Goal: Information Seeking & Learning: Learn about a topic

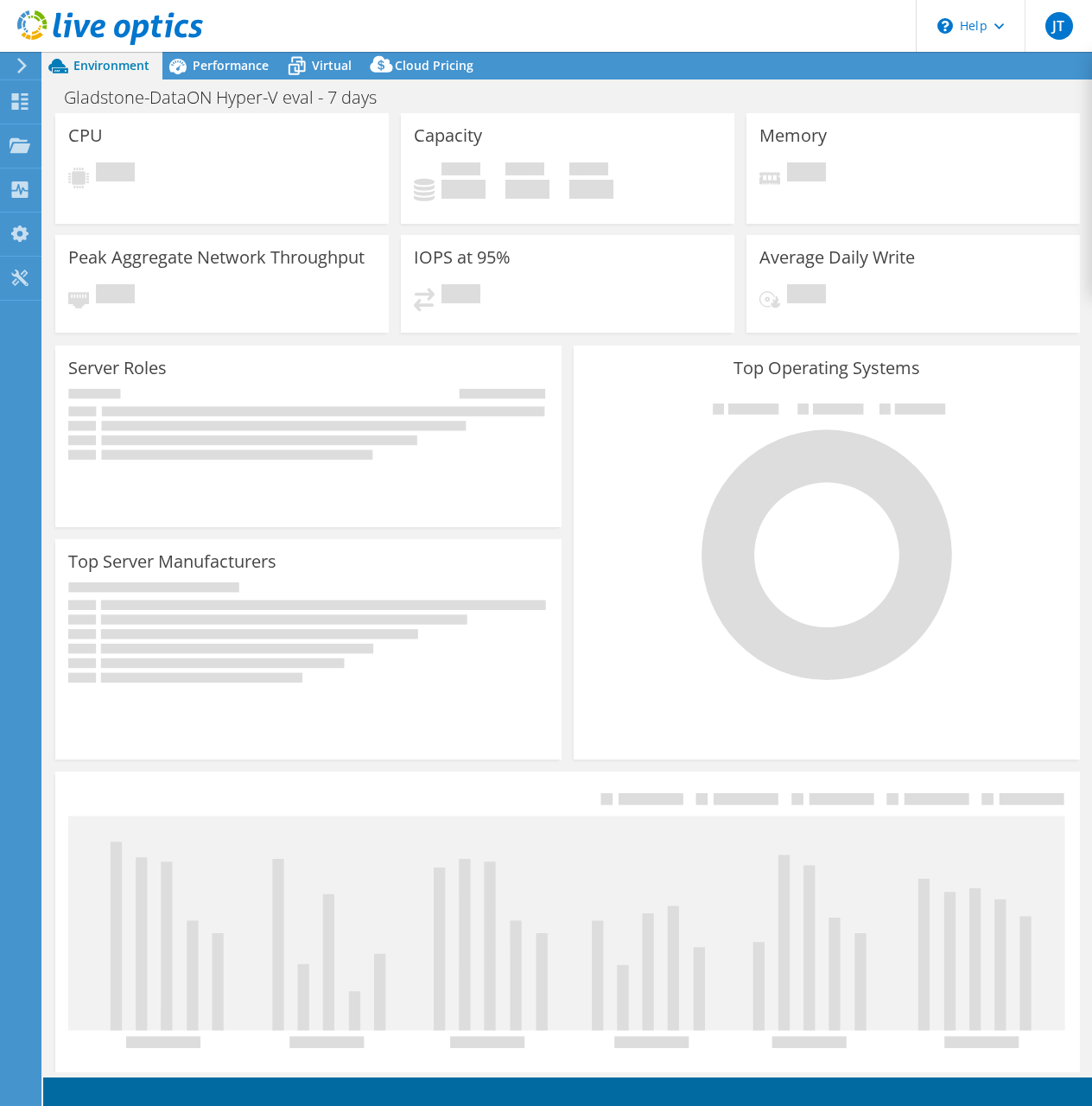
select select "USD"
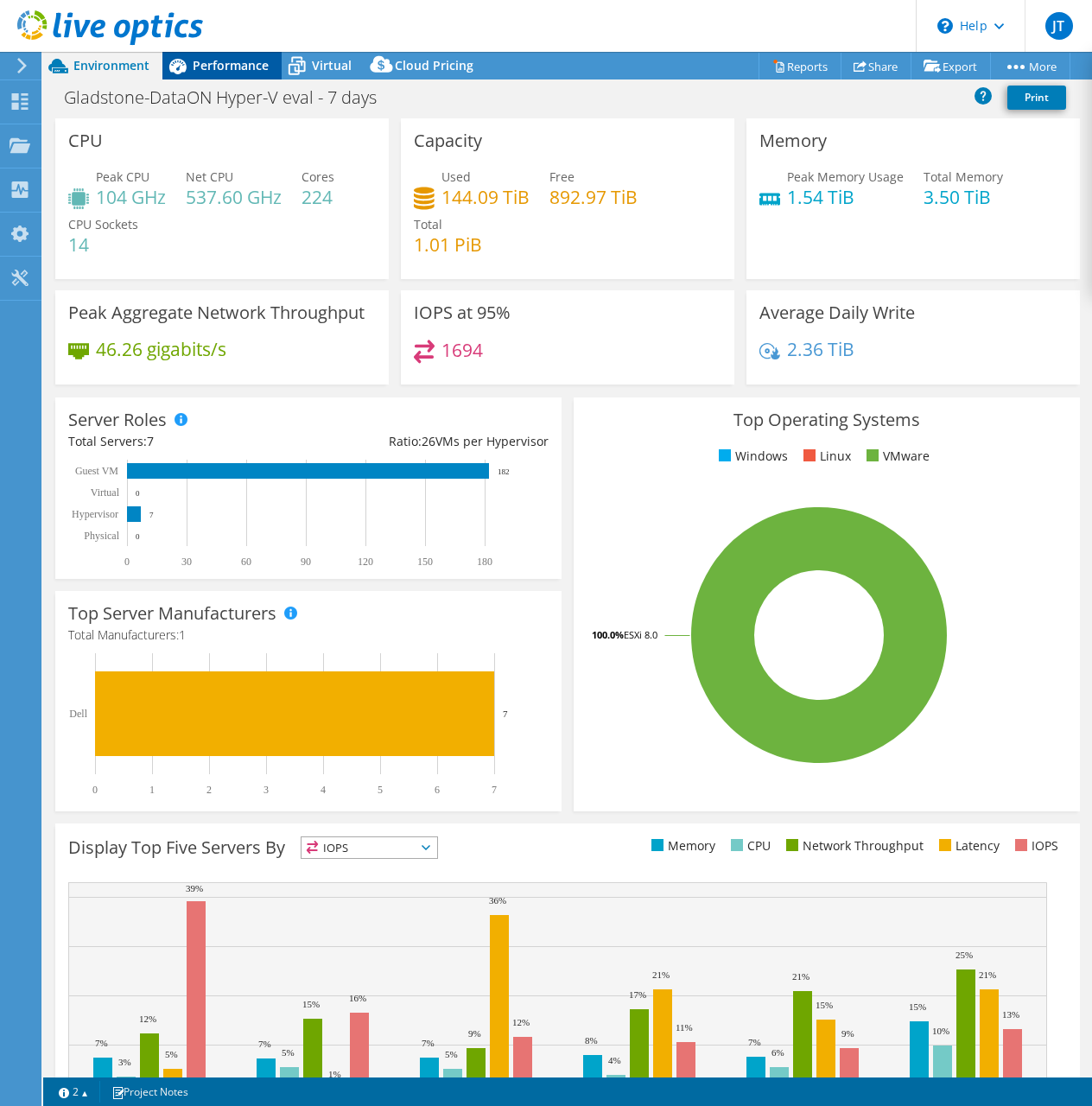
click at [215, 67] on span "Performance" at bounding box center [230, 65] width 76 height 17
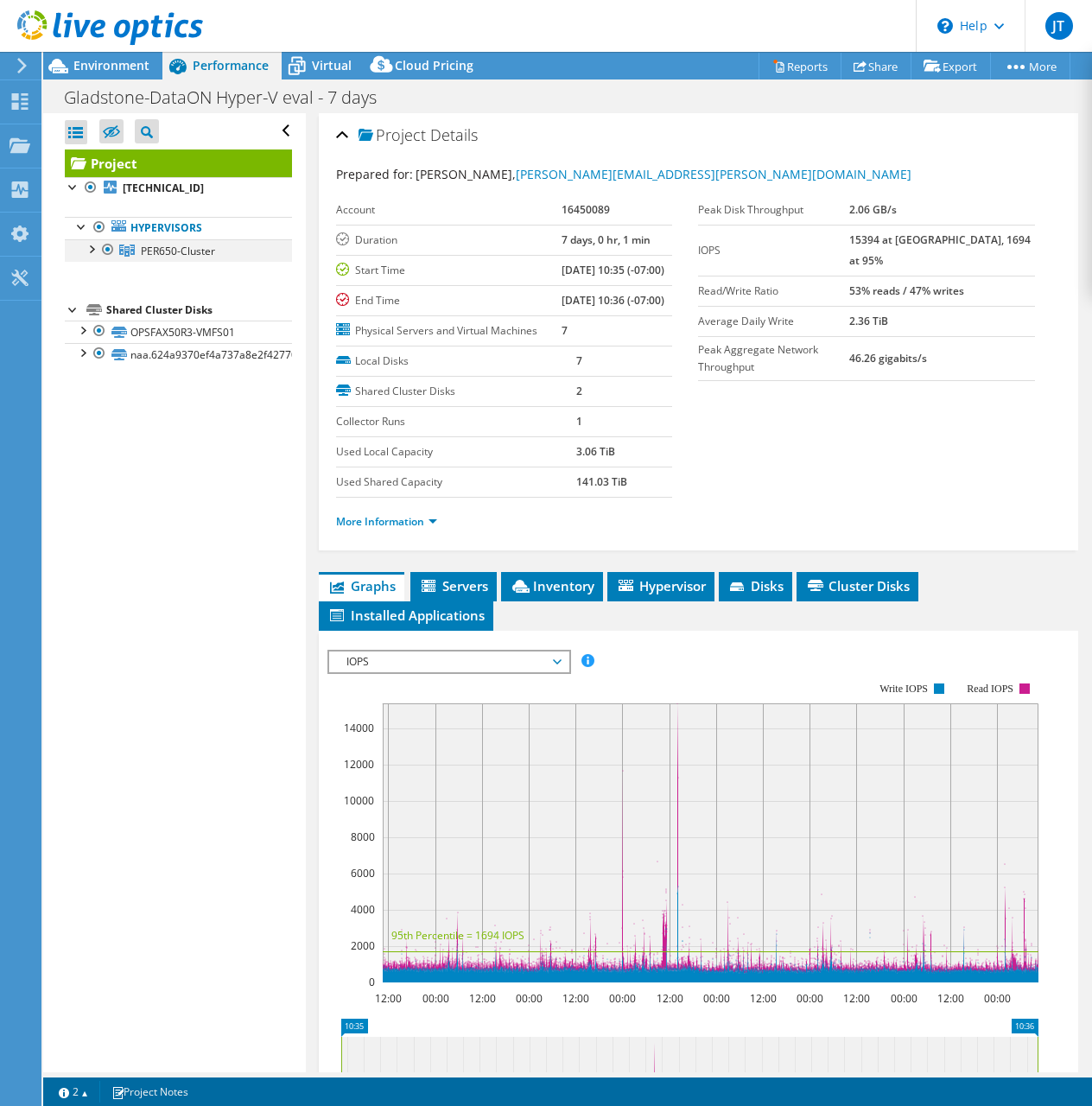
click at [93, 246] on div at bounding box center [90, 248] width 18 height 18
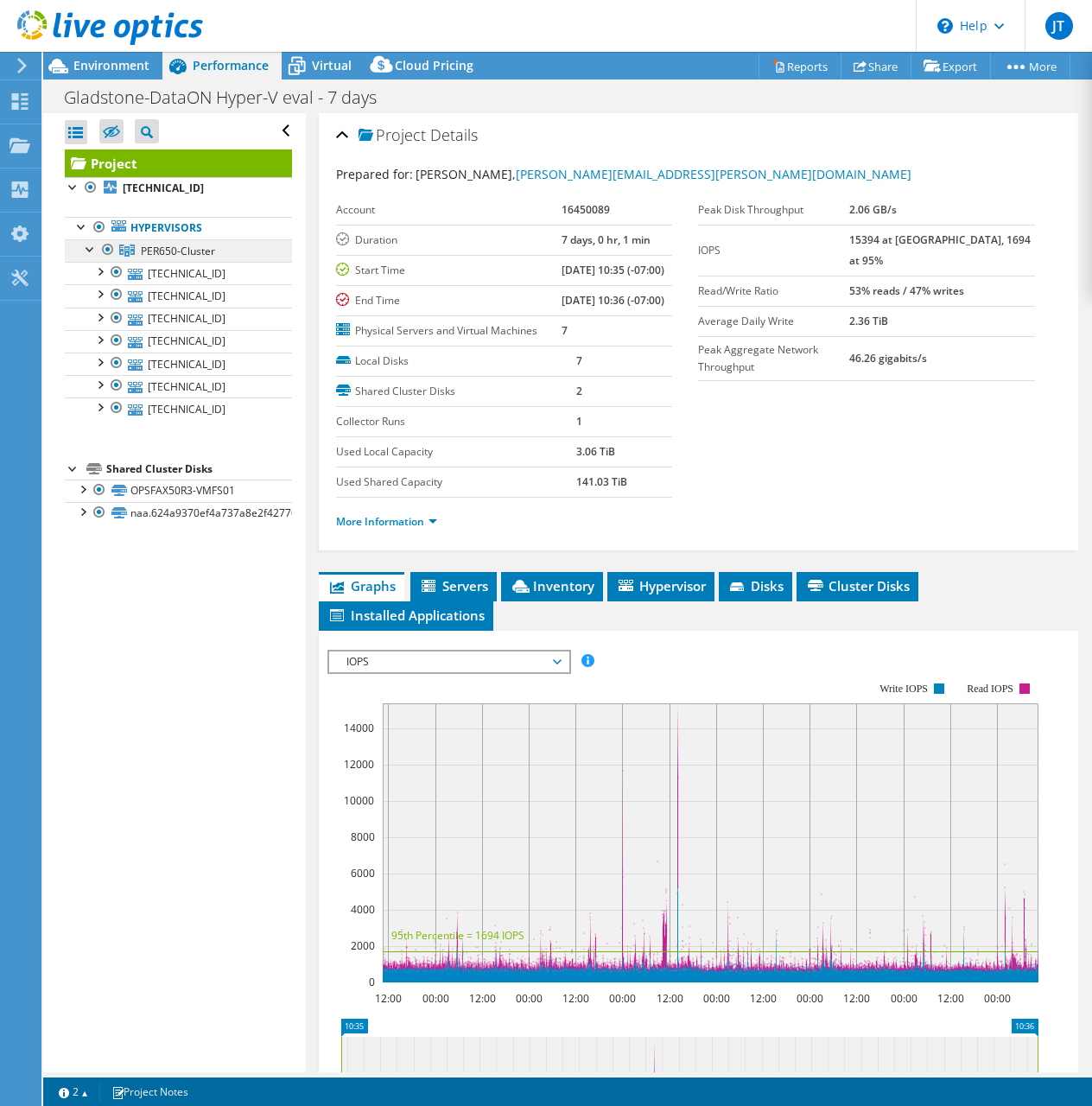
click at [198, 251] on span "PER650-Cluster" at bounding box center [178, 251] width 74 height 15
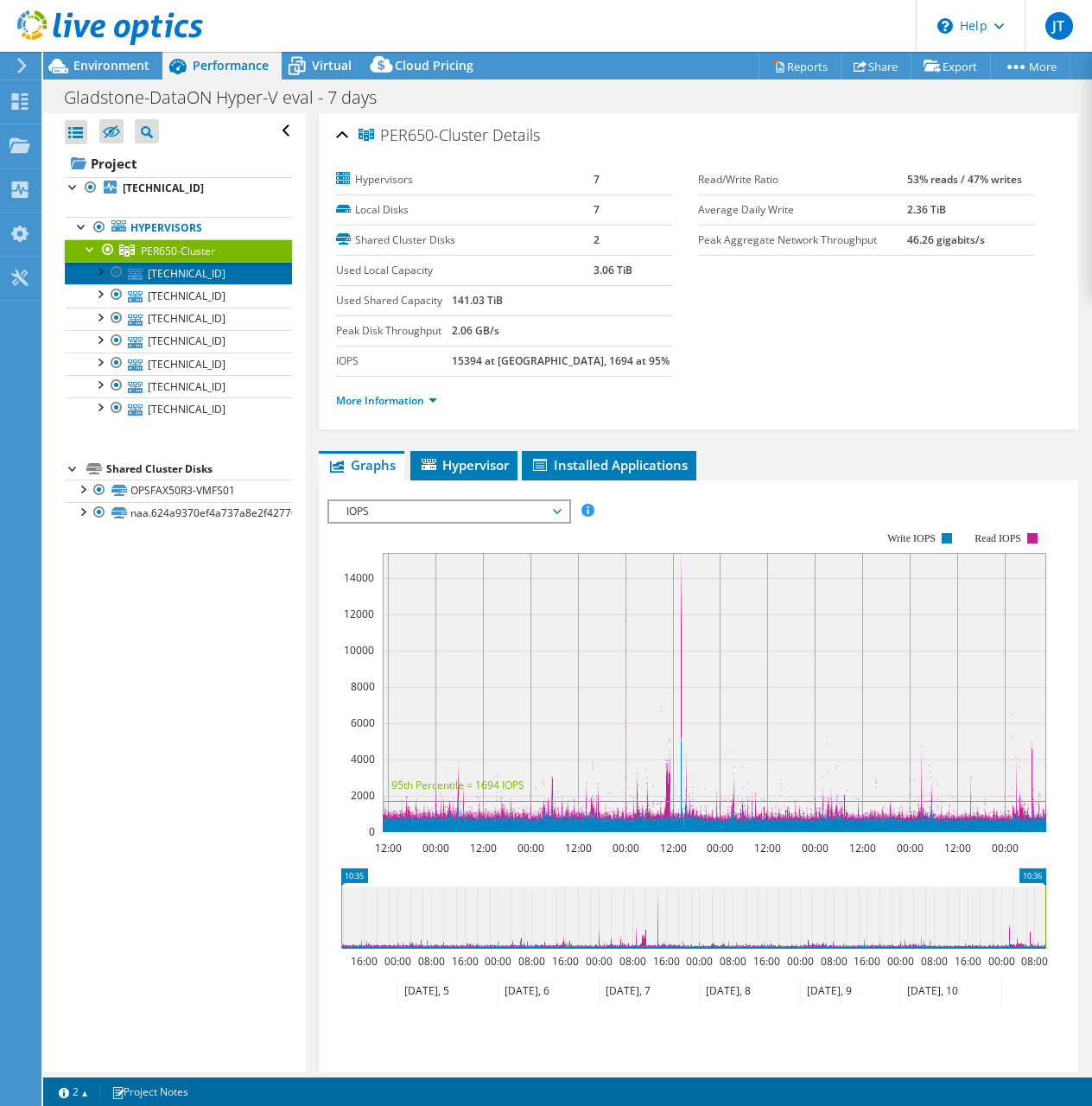
click at [191, 274] on link "[TECHNICAL_ID]" at bounding box center [178, 273] width 228 height 22
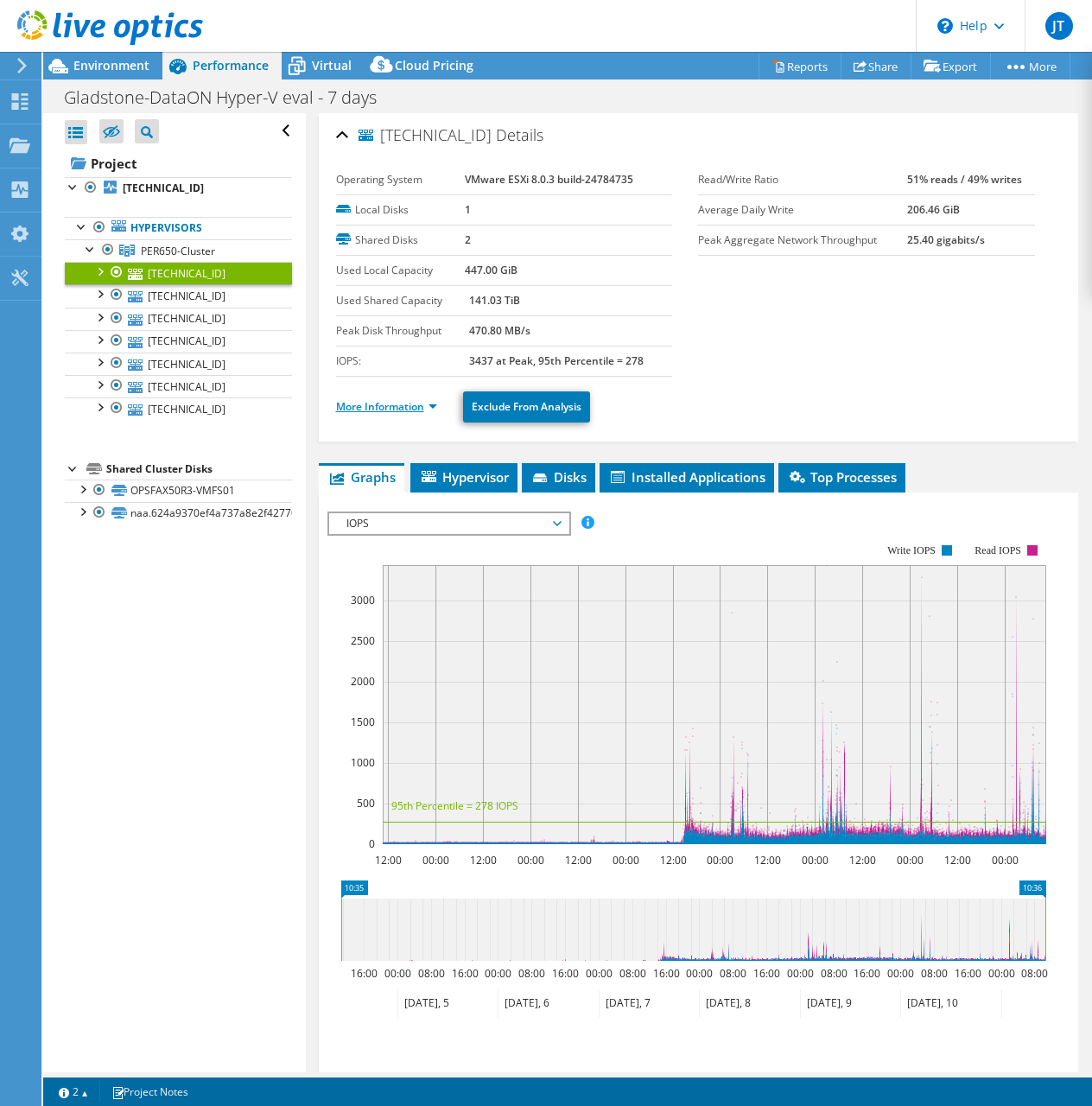
click at [362, 400] on link "More Information" at bounding box center [387, 407] width 101 height 15
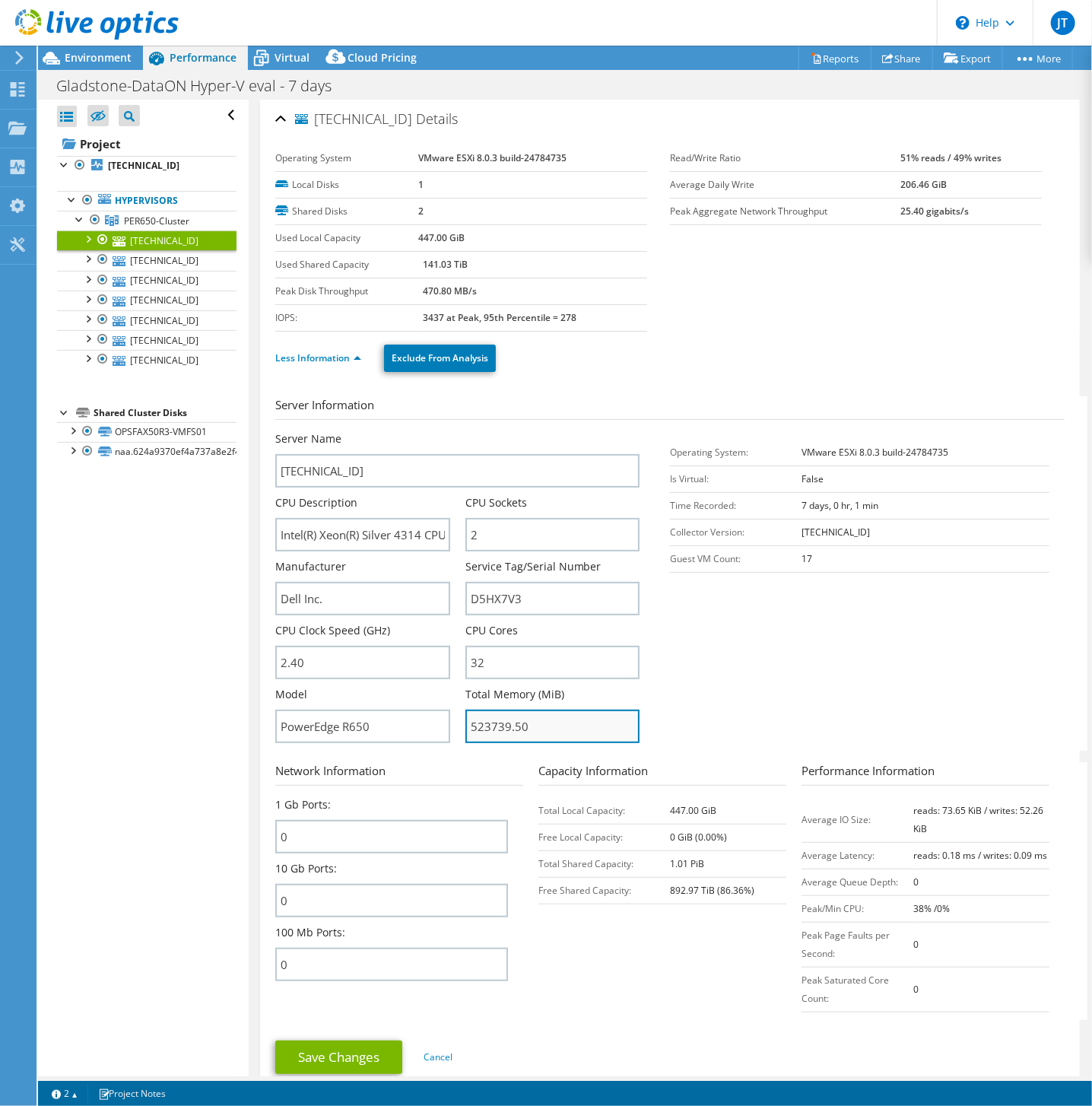
drag, startPoint x: 535, startPoint y: 726, endPoint x: 464, endPoint y: 724, distance: 71.0
click at [465, 724] on input "523739.50" at bounding box center [552, 726] width 174 height 34
click at [138, 222] on span "PER650-Cluster" at bounding box center [157, 221] width 65 height 13
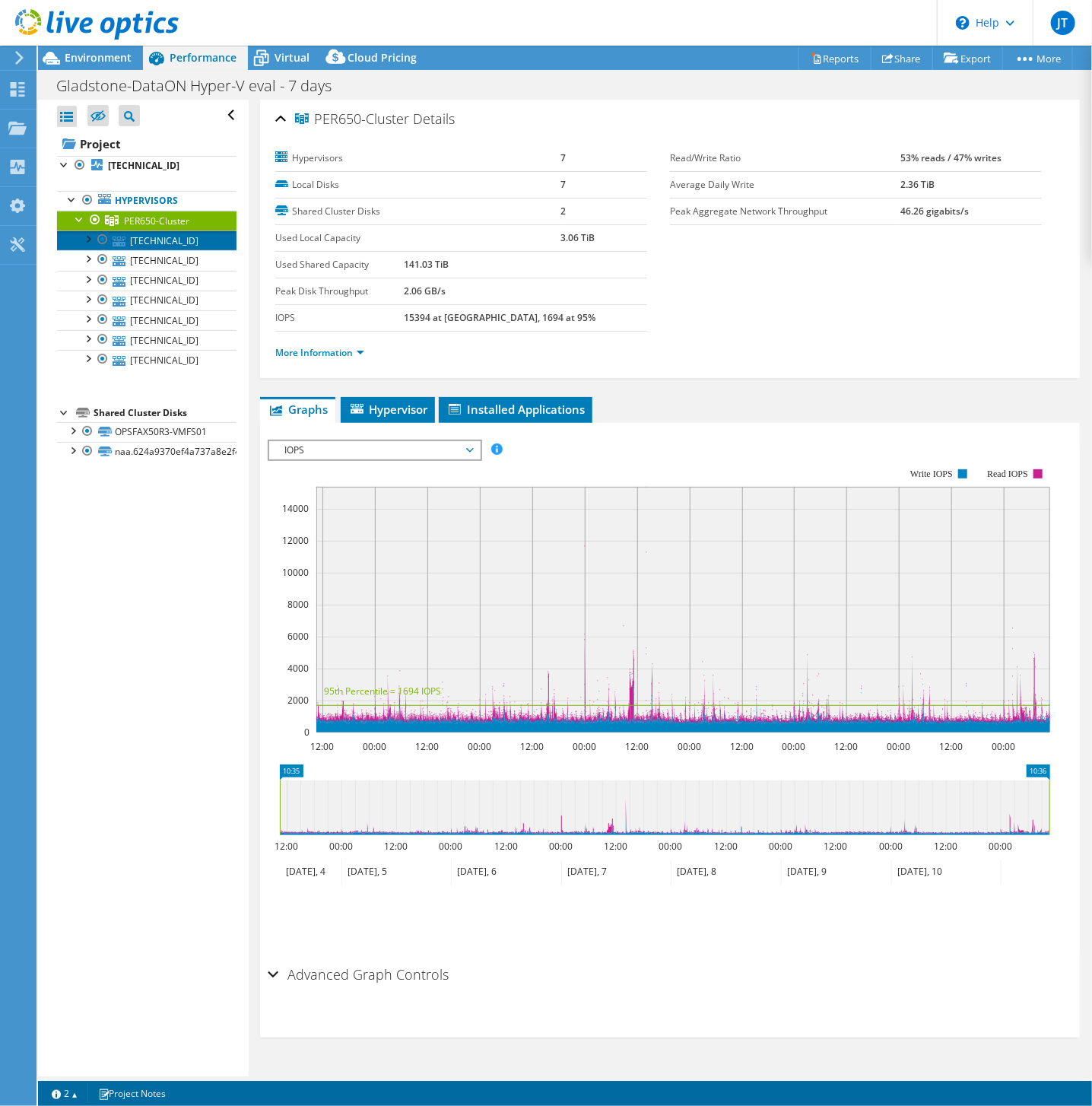
click at [157, 232] on link "[TECHNICAL_ID]" at bounding box center [146, 241] width 179 height 20
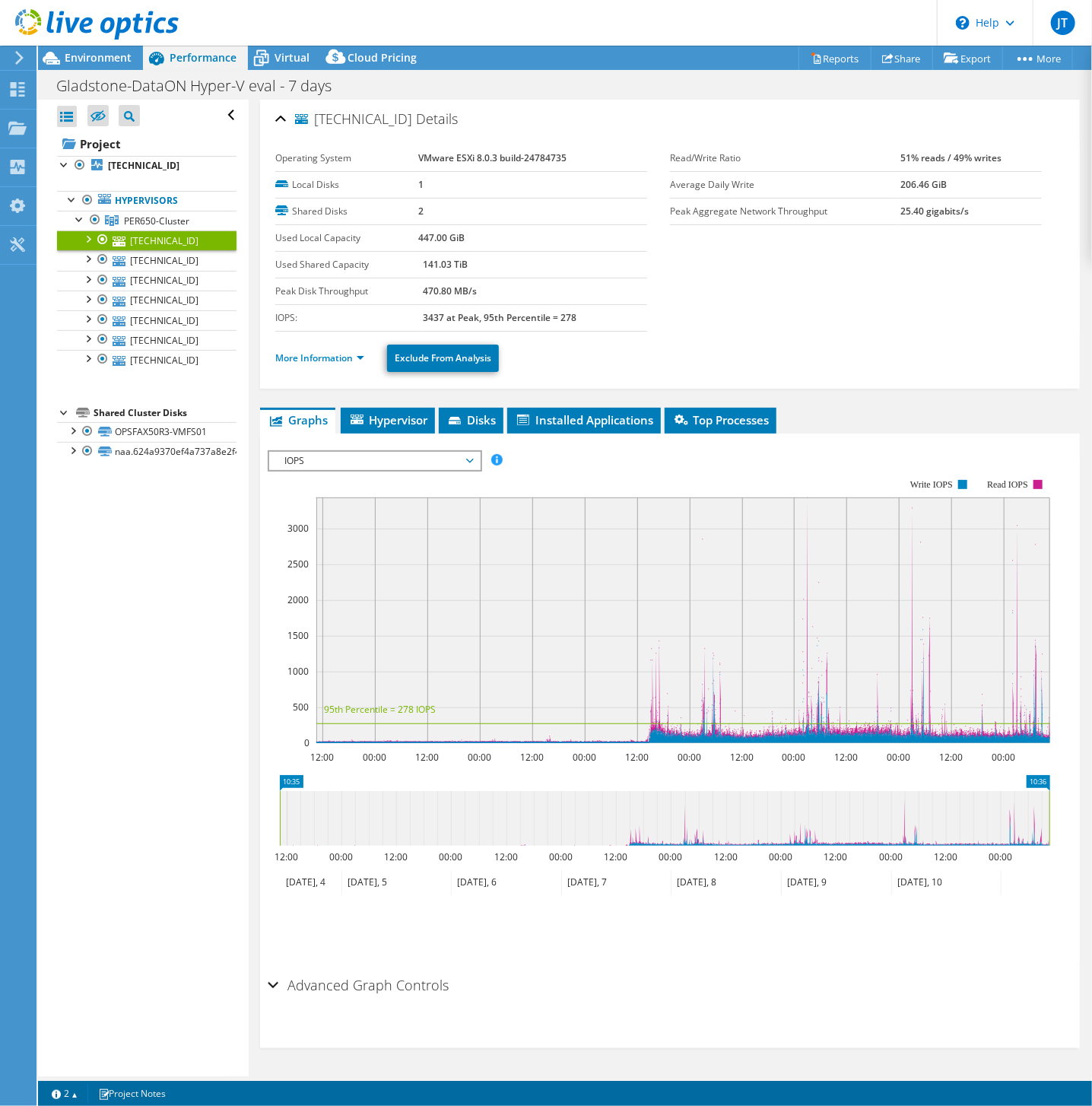
click at [83, 237] on div at bounding box center [88, 238] width 16 height 16
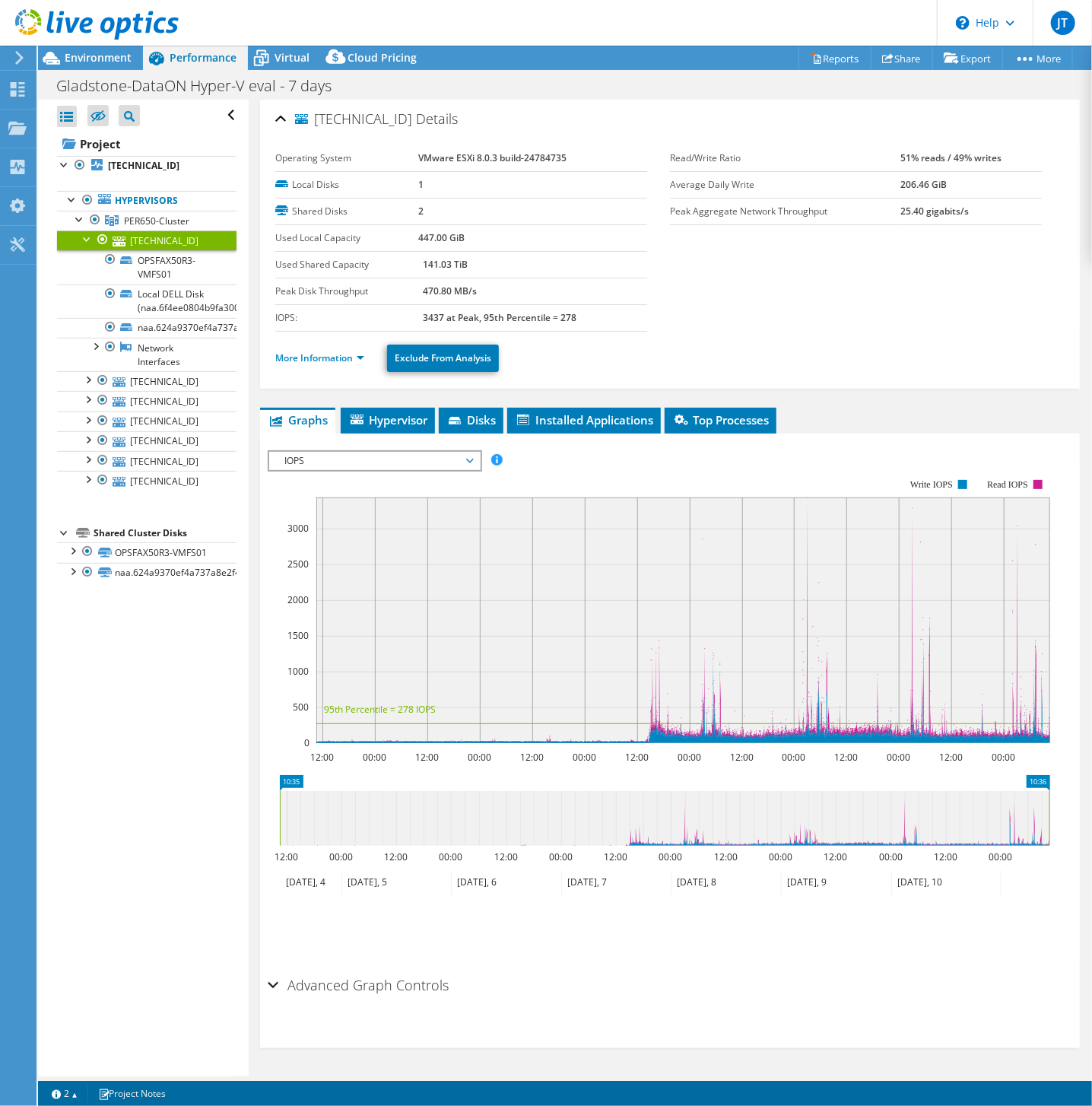
click at [151, 236] on link "[TECHNICAL_ID]" at bounding box center [146, 241] width 179 height 20
click at [313, 352] on link "More Information" at bounding box center [320, 358] width 89 height 13
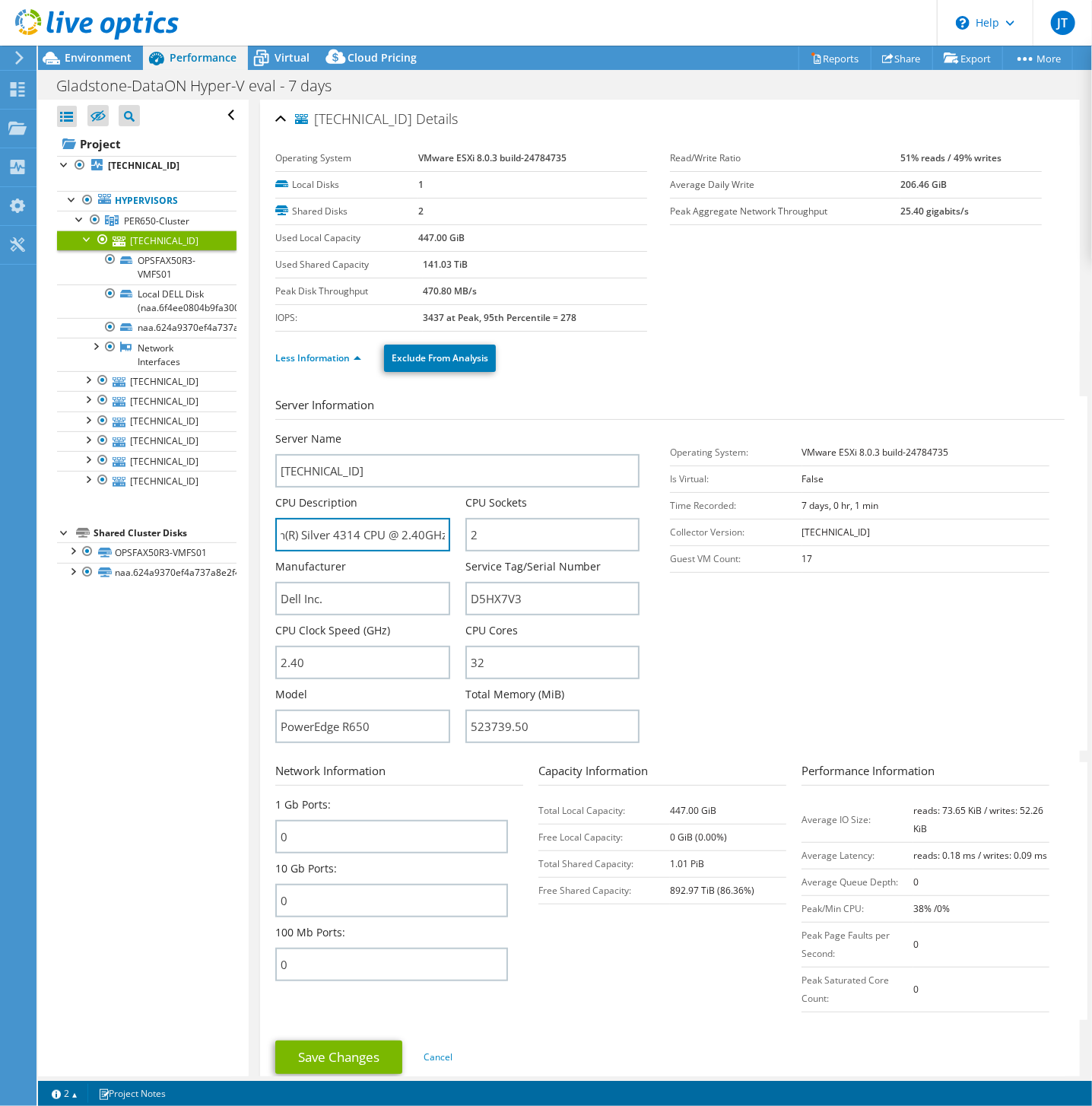
scroll to position [0, 116]
drag, startPoint x: 393, startPoint y: 533, endPoint x: 461, endPoint y: 534, distance: 68.0
click at [461, 534] on div "CPU Description Intel(R) Xeon(R) Silver 4314 CPU @ 2.40GHz 2.39 GHz" at bounding box center [370, 523] width 189 height 56
click at [100, 65] on div "Environment" at bounding box center [90, 58] width 105 height 25
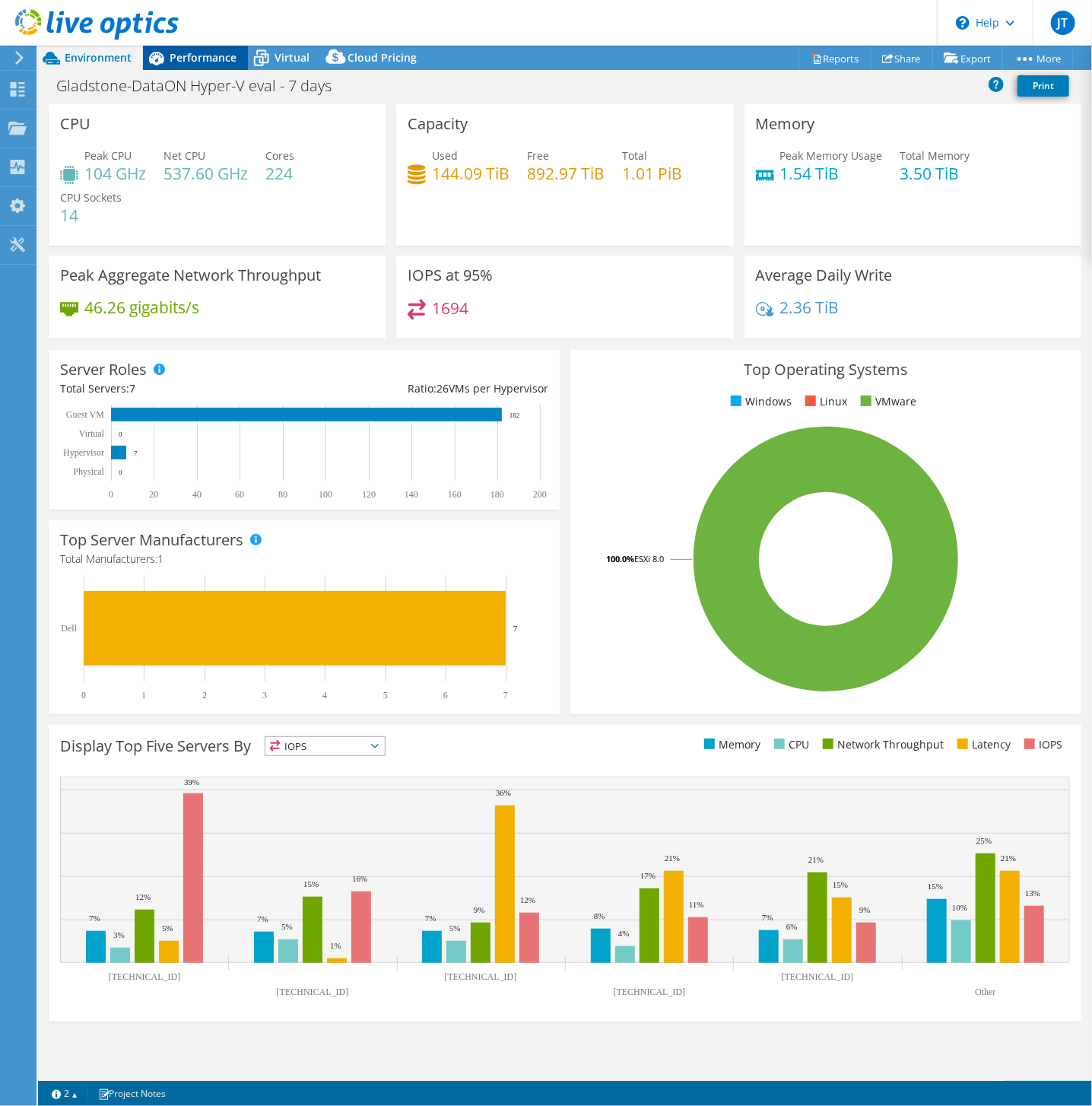
click at [197, 60] on span "Performance" at bounding box center [203, 57] width 67 height 15
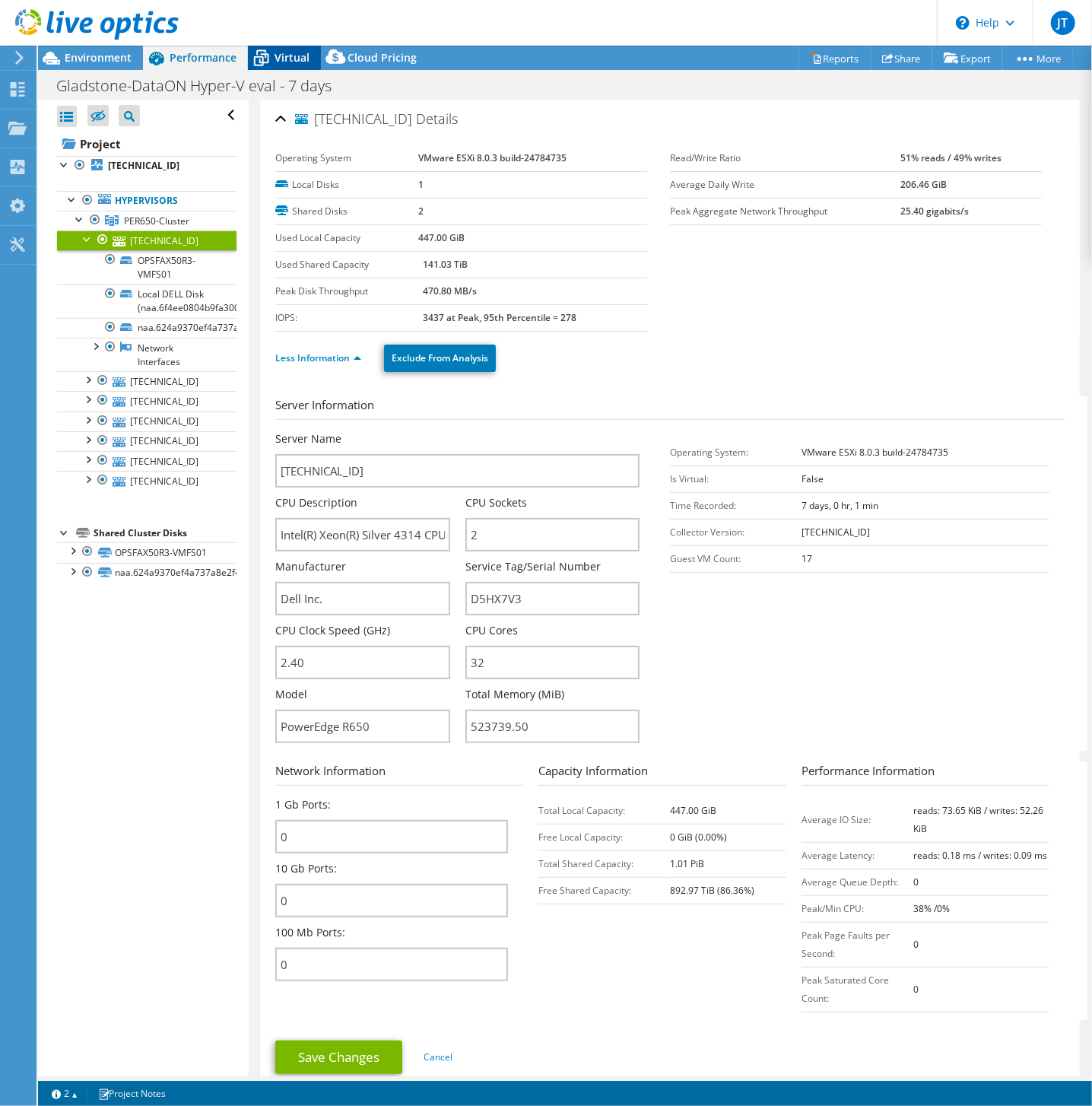
click at [272, 52] on icon at bounding box center [261, 58] width 27 height 27
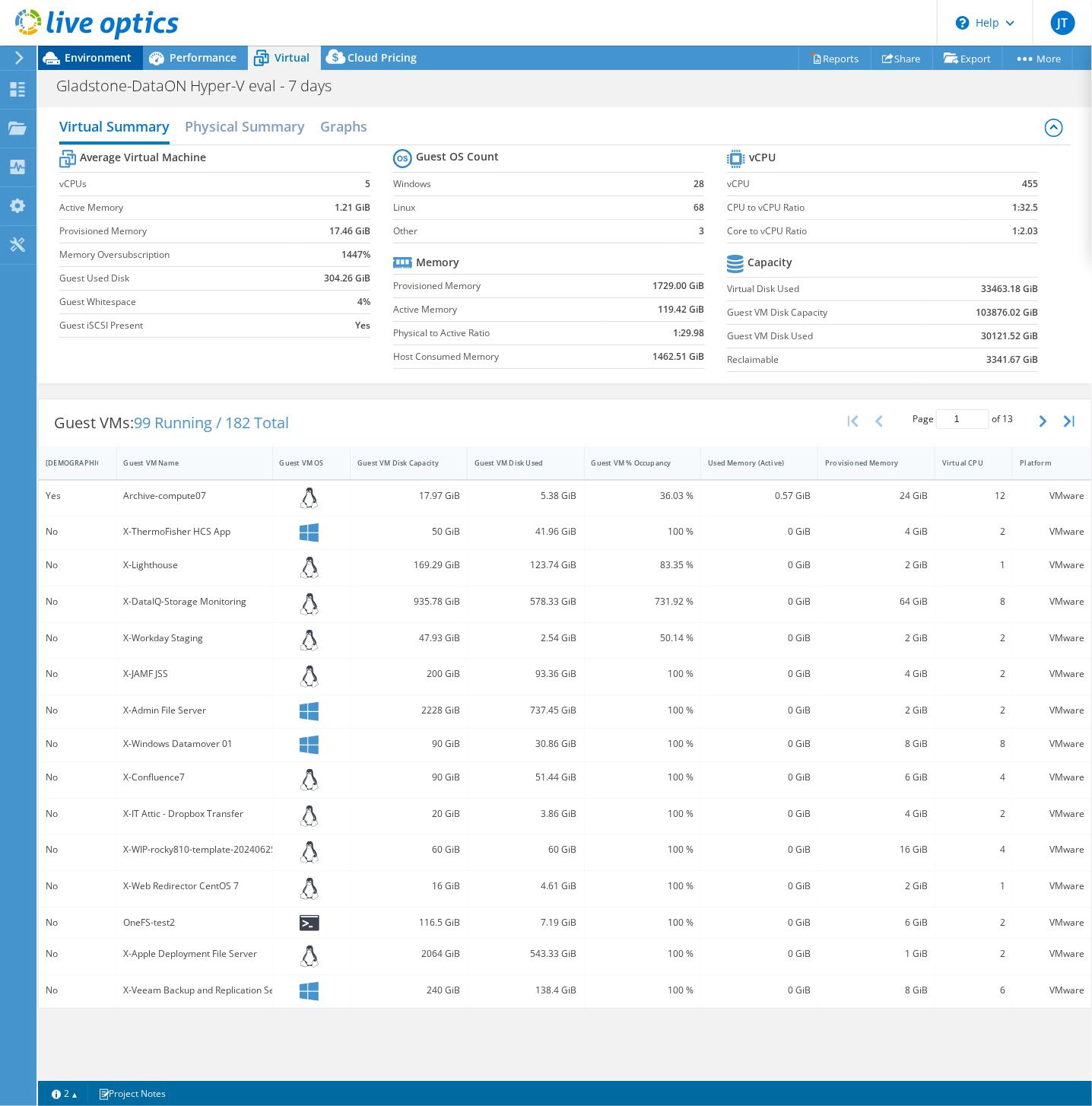
click at [81, 56] on span "Environment" at bounding box center [98, 57] width 67 height 15
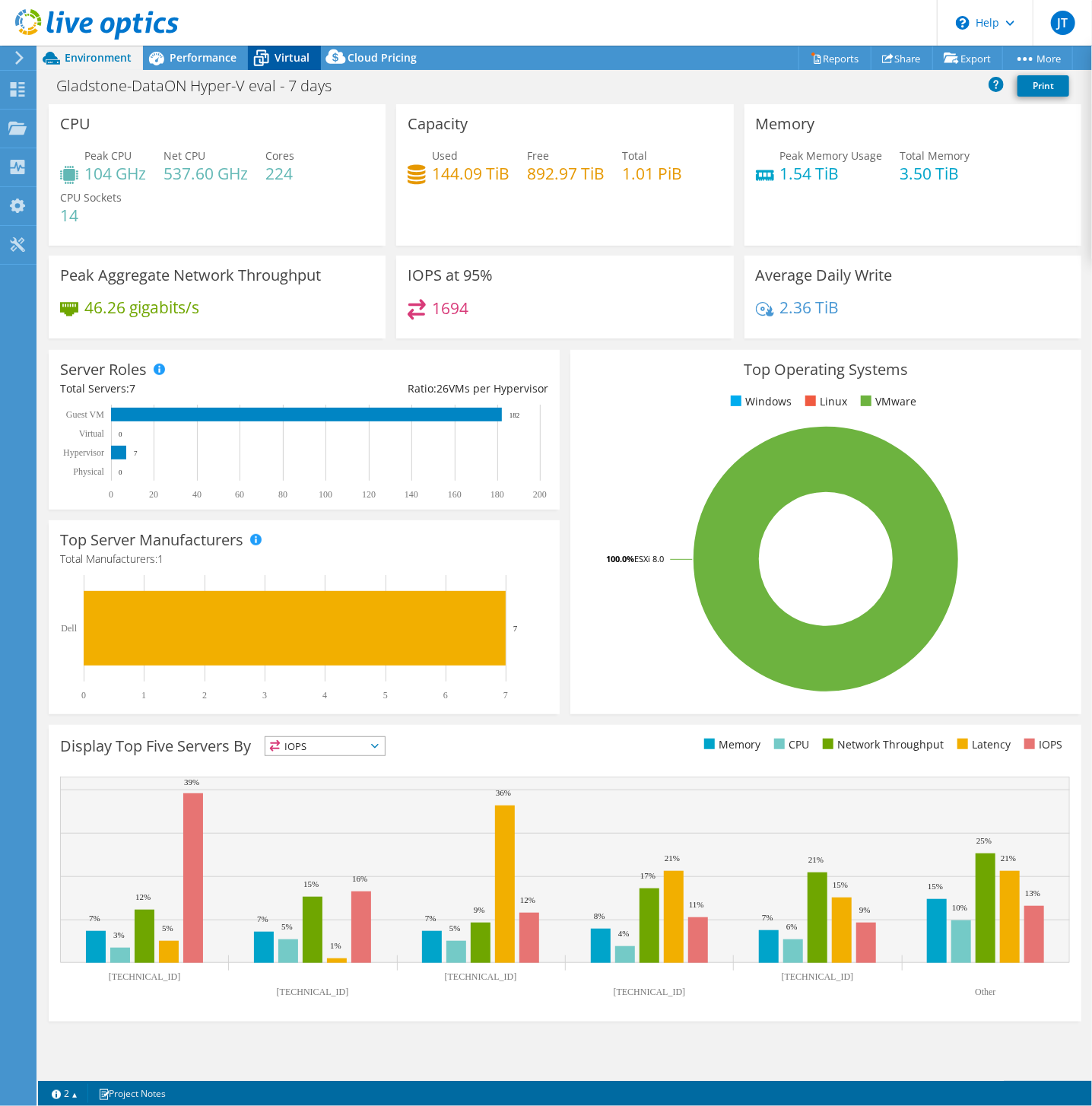
click at [286, 56] on span "Virtual" at bounding box center [292, 57] width 35 height 15
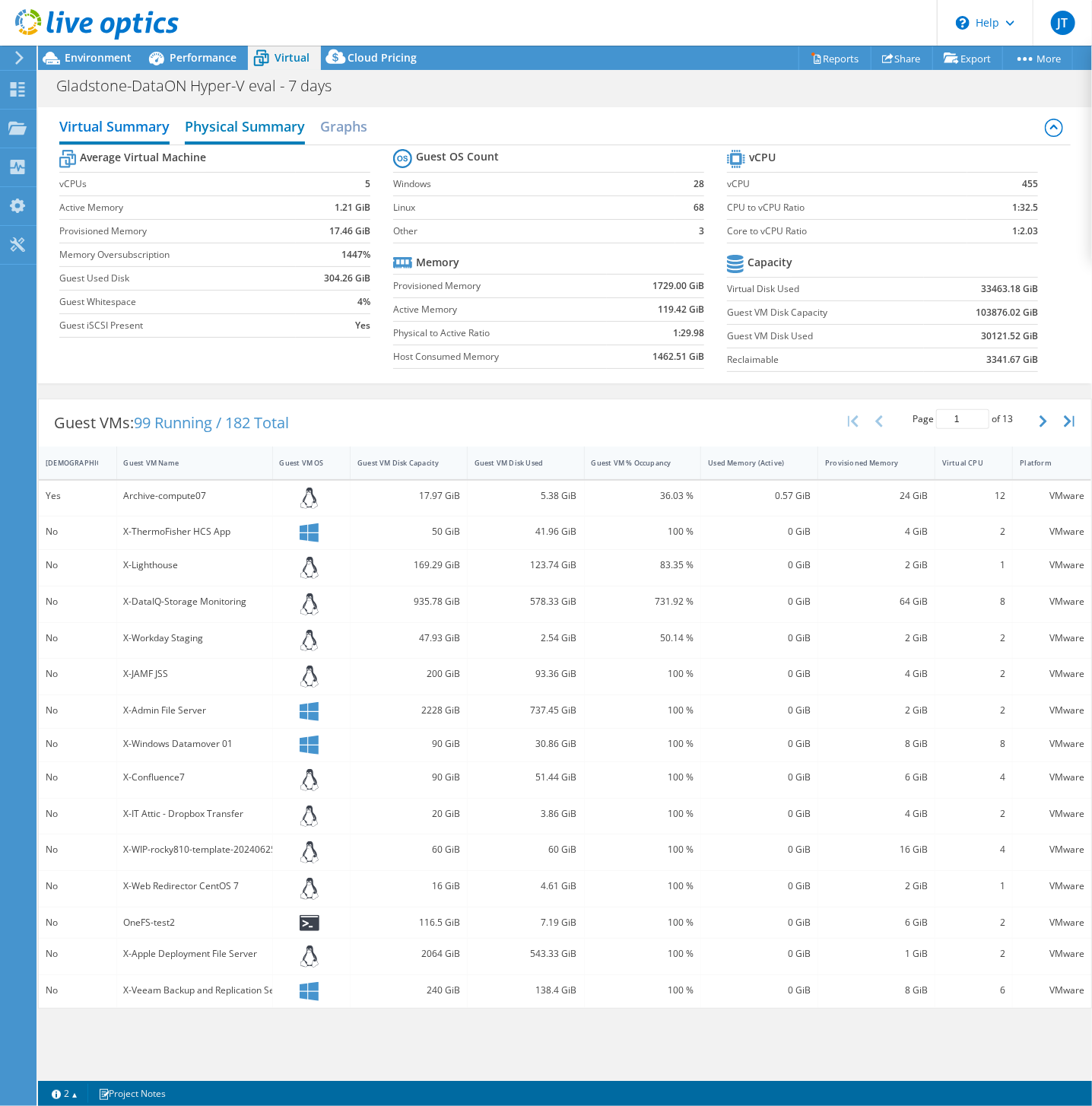
click at [260, 124] on h2 "Physical Summary" at bounding box center [245, 128] width 120 height 34
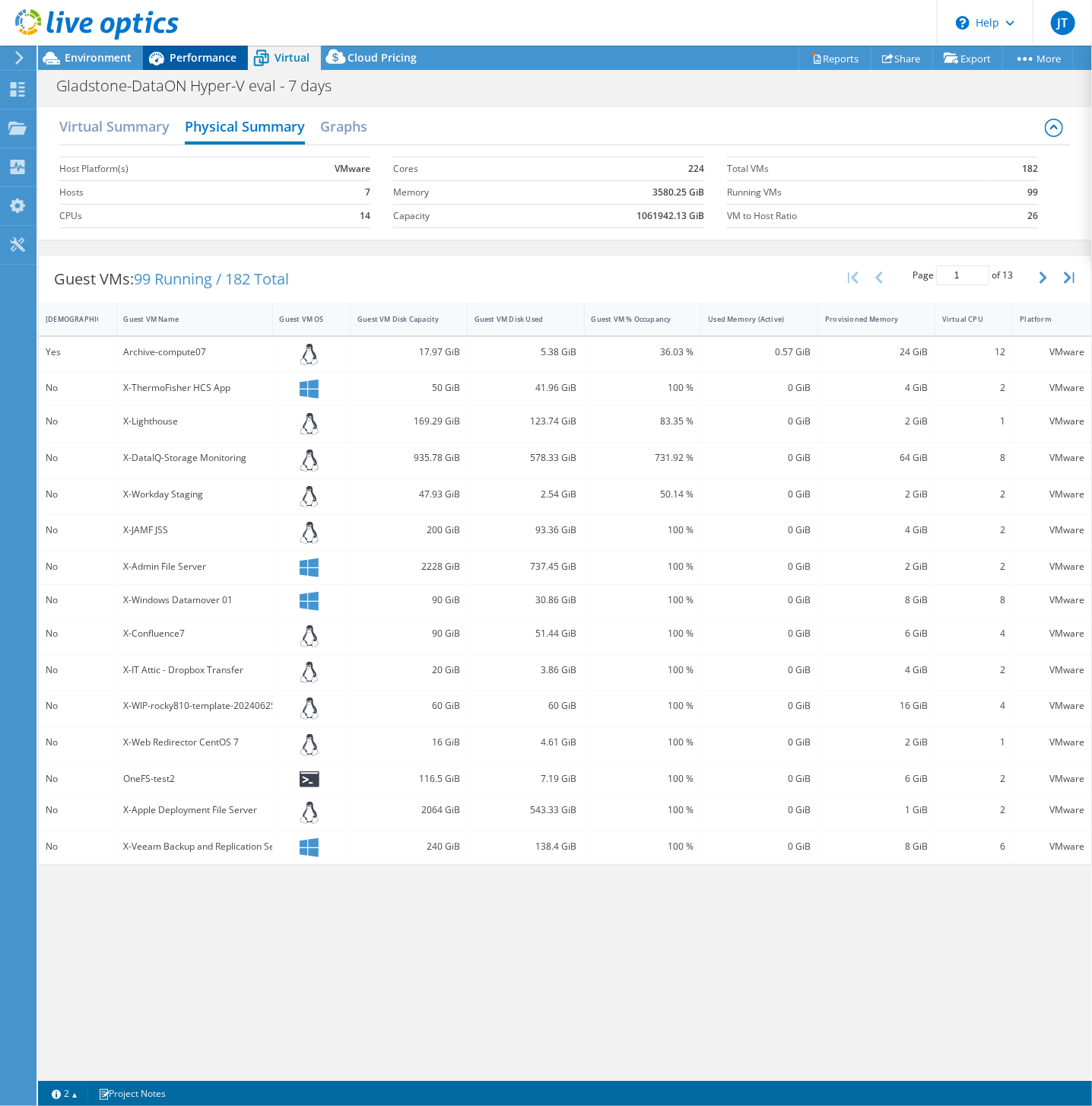
click at [193, 61] on span "Performance" at bounding box center [203, 57] width 67 height 15
